Goal: Information Seeking & Learning: Learn about a topic

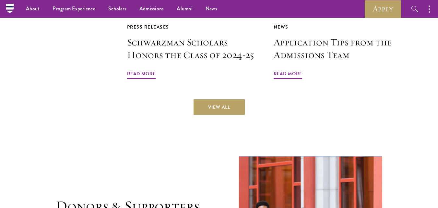
scroll to position [1563, 0]
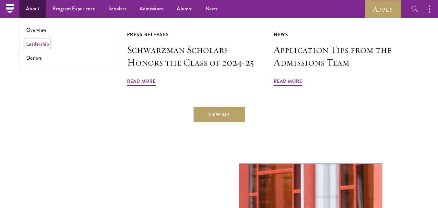
click at [41, 44] on link "Leadership" at bounding box center [37, 43] width 23 height 7
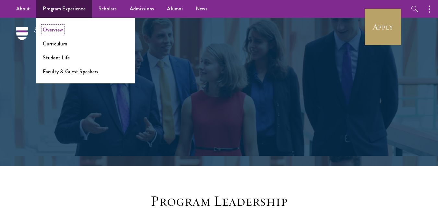
click at [51, 29] on link "Overview" at bounding box center [53, 29] width 20 height 7
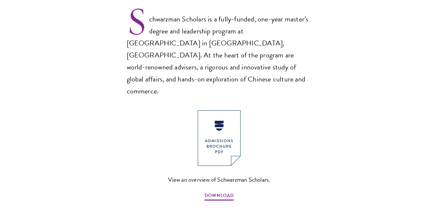
scroll to position [454, 0]
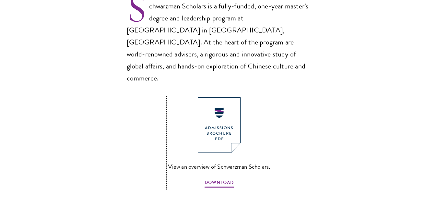
click at [220, 102] on img at bounding box center [219, 124] width 43 height 55
